Goal: Transaction & Acquisition: Download file/media

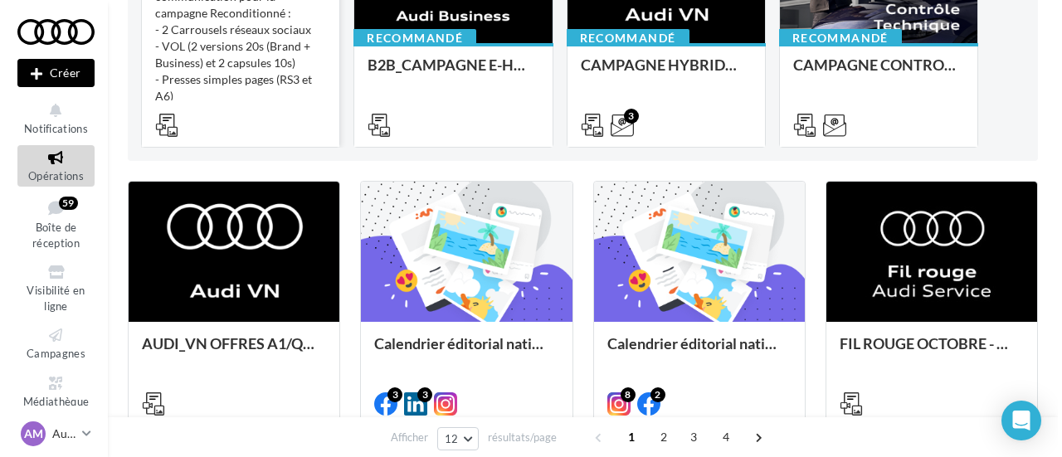
scroll to position [332, 0]
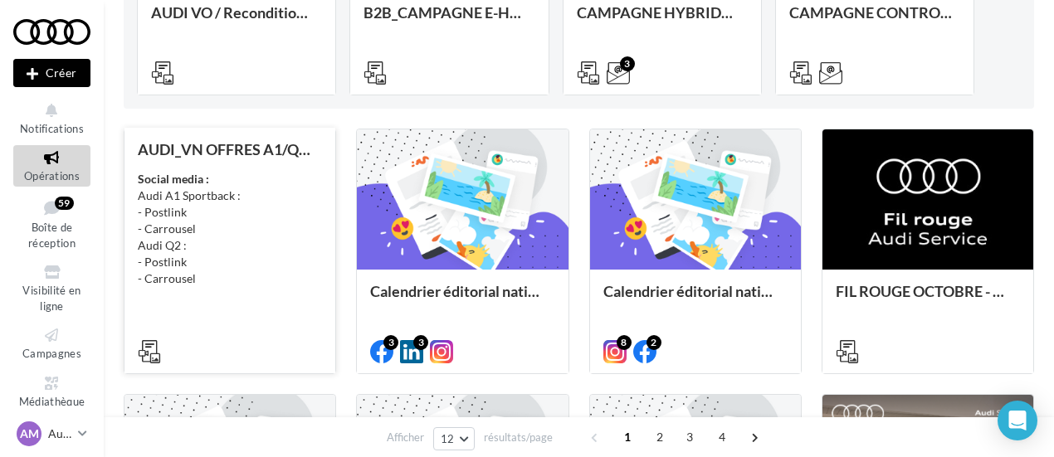
click at [278, 212] on div "Social media : Audi A1 Sportback : - Postlink - Carrousel Audi Q2 : - Postlink …" at bounding box center [230, 229] width 184 height 116
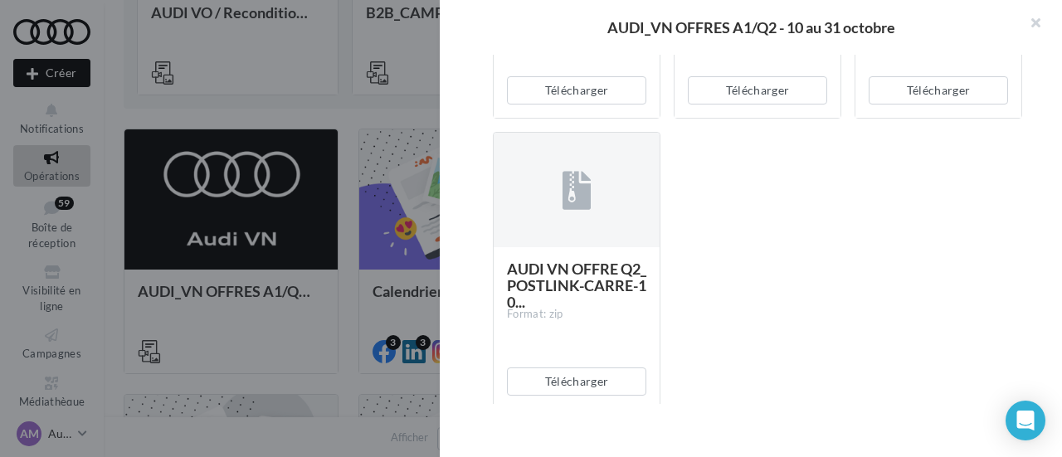
scroll to position [581, 0]
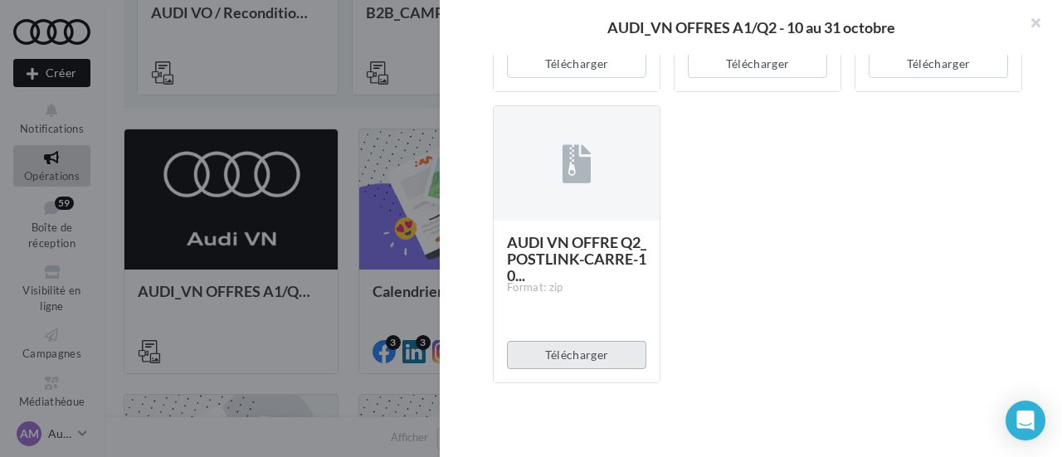
click at [576, 349] on button "Télécharger" at bounding box center [576, 355] width 139 height 28
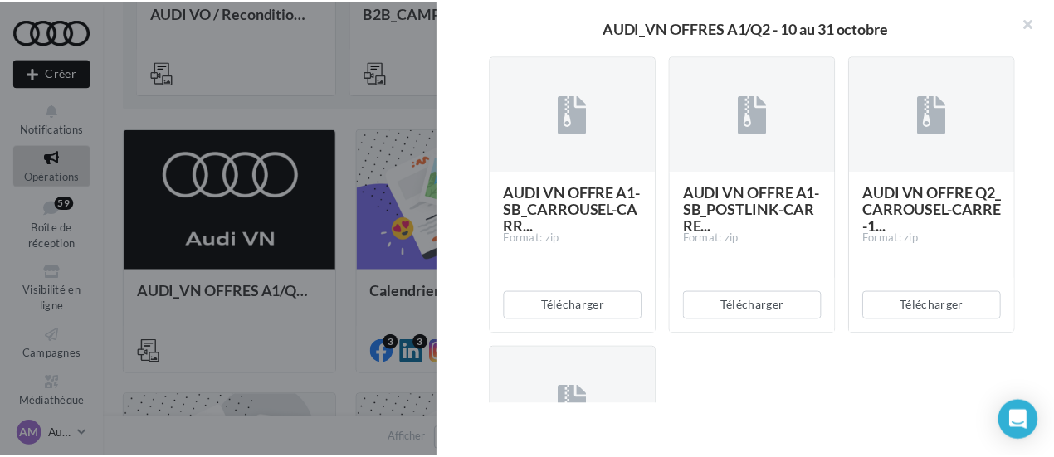
scroll to position [332, 0]
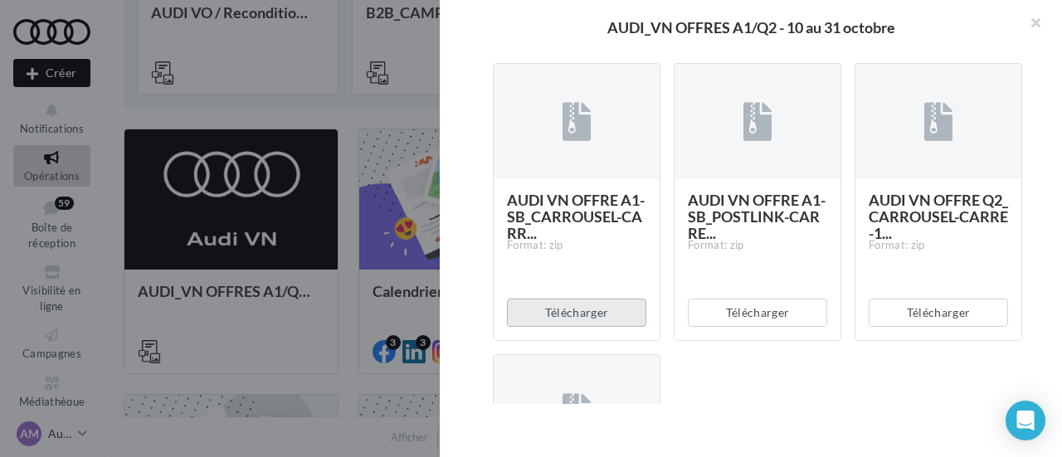
click at [580, 319] on button "Télécharger" at bounding box center [576, 313] width 139 height 28
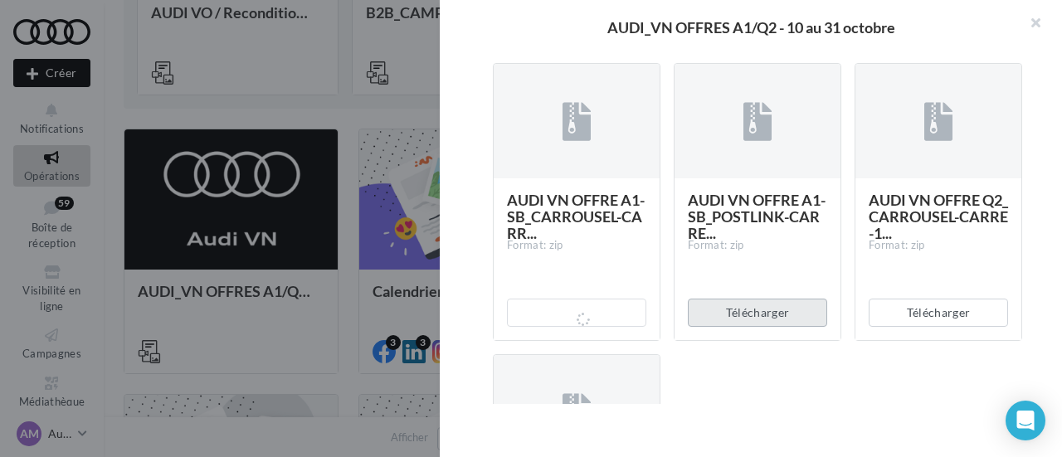
click at [737, 304] on button "Télécharger" at bounding box center [757, 313] width 139 height 28
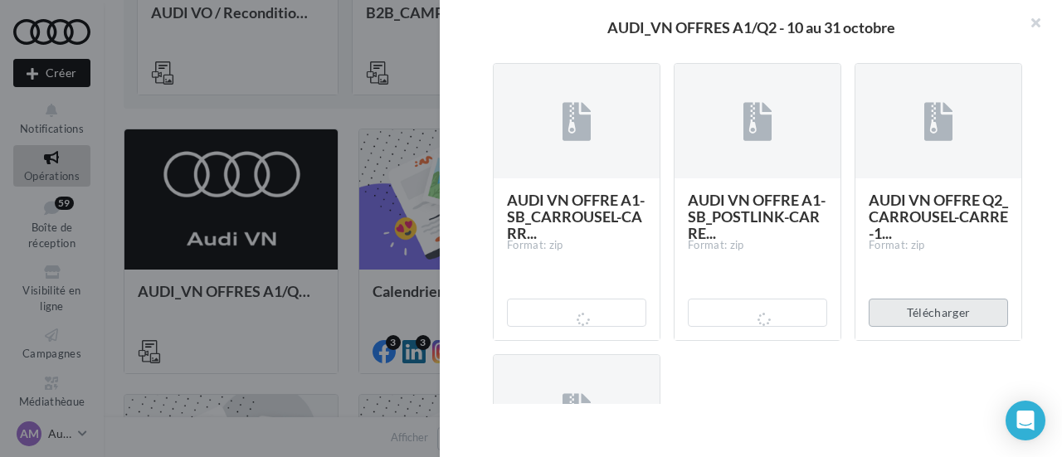
click at [905, 308] on button "Télécharger" at bounding box center [938, 313] width 139 height 28
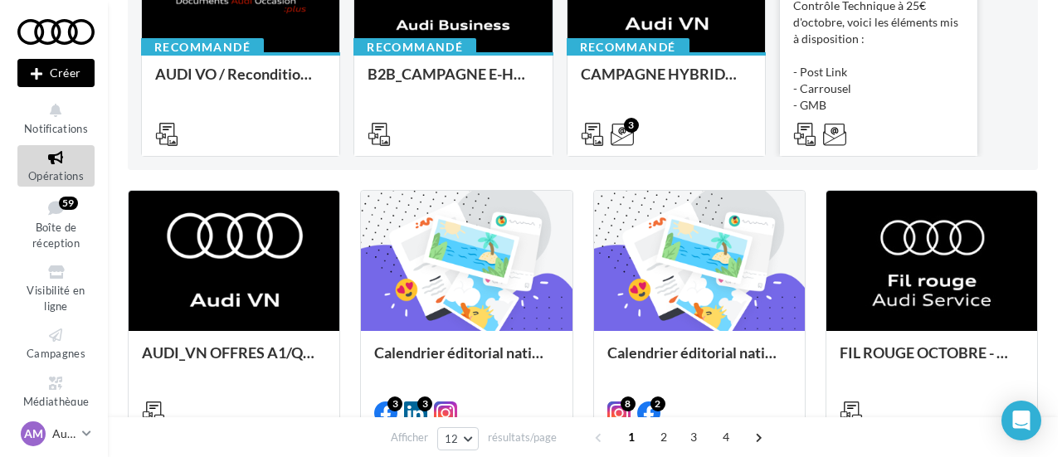
scroll to position [249, 0]
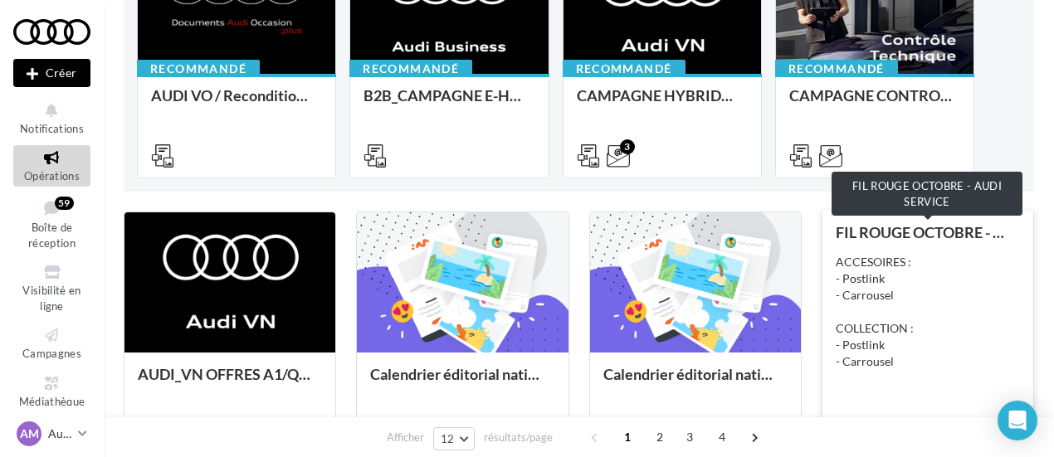
click at [937, 235] on div "FIL ROUGE OCTOBRE - AUDI SERVICE" at bounding box center [927, 232] width 184 height 17
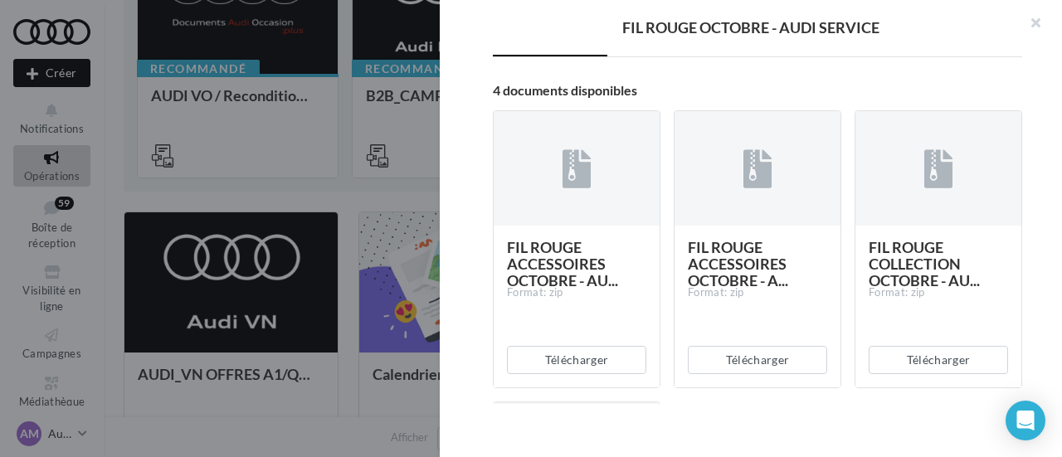
scroll to position [332, 0]
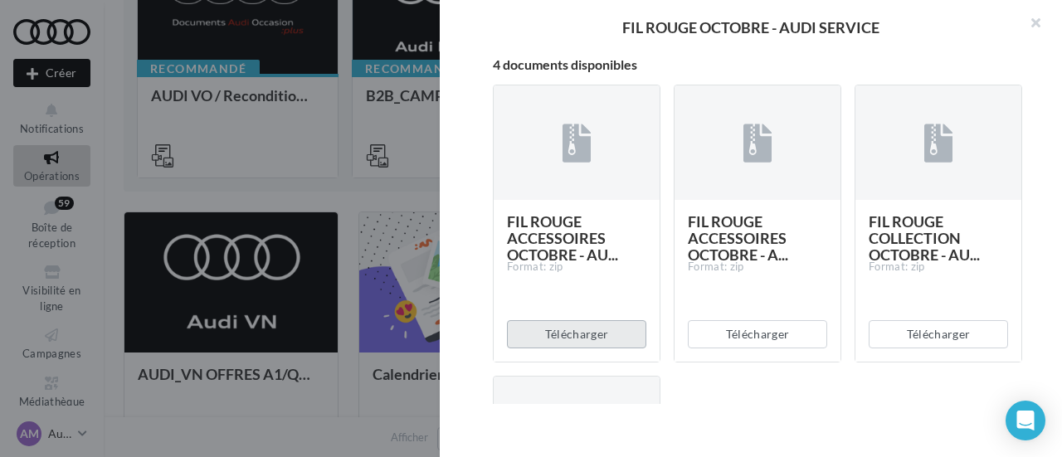
click at [607, 331] on button "Télécharger" at bounding box center [576, 334] width 139 height 28
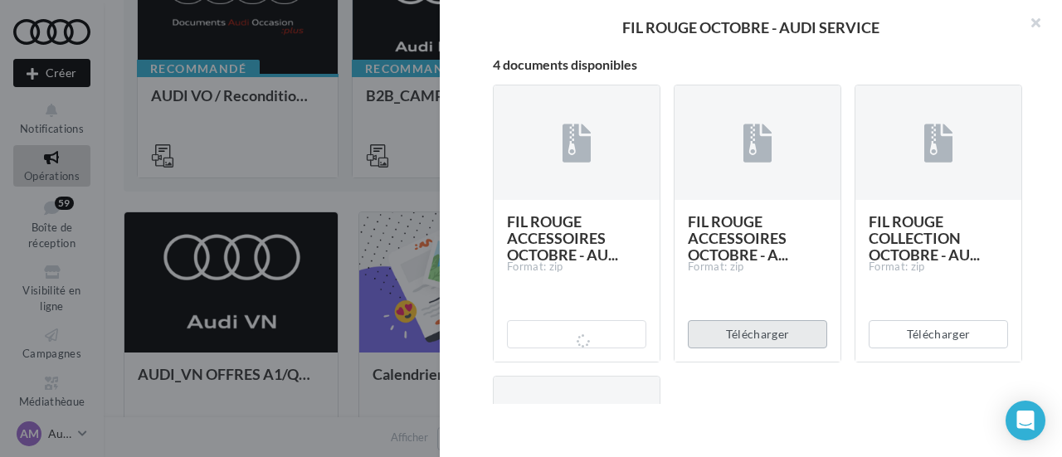
click at [738, 339] on button "Télécharger" at bounding box center [757, 334] width 139 height 28
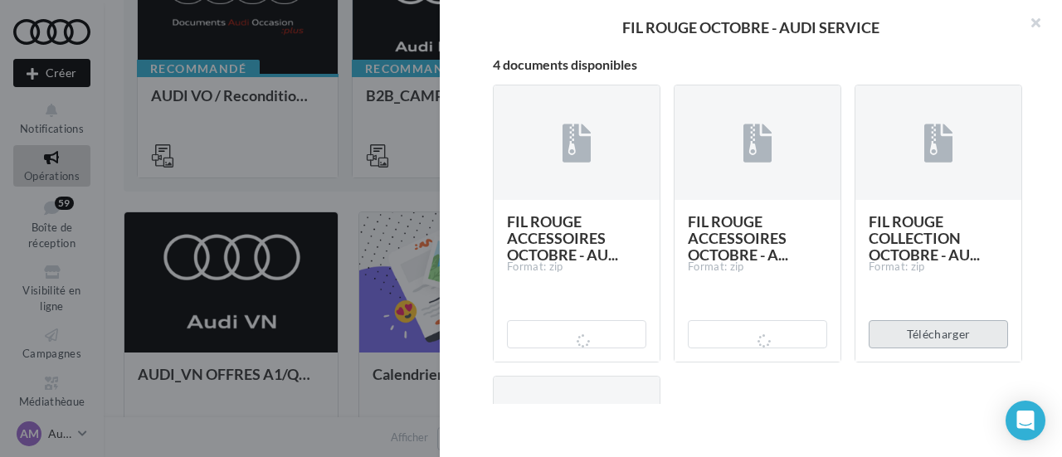
click at [942, 341] on button "Télécharger" at bounding box center [938, 334] width 139 height 28
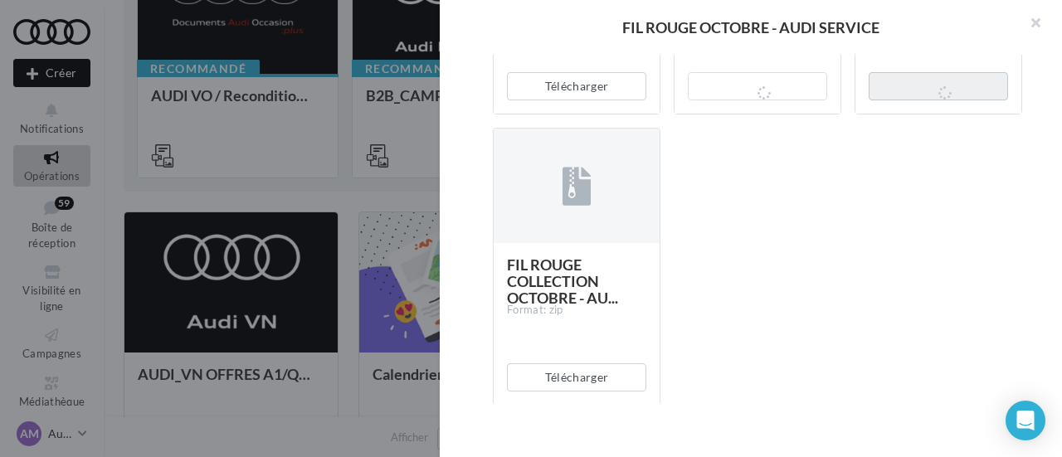
scroll to position [581, 0]
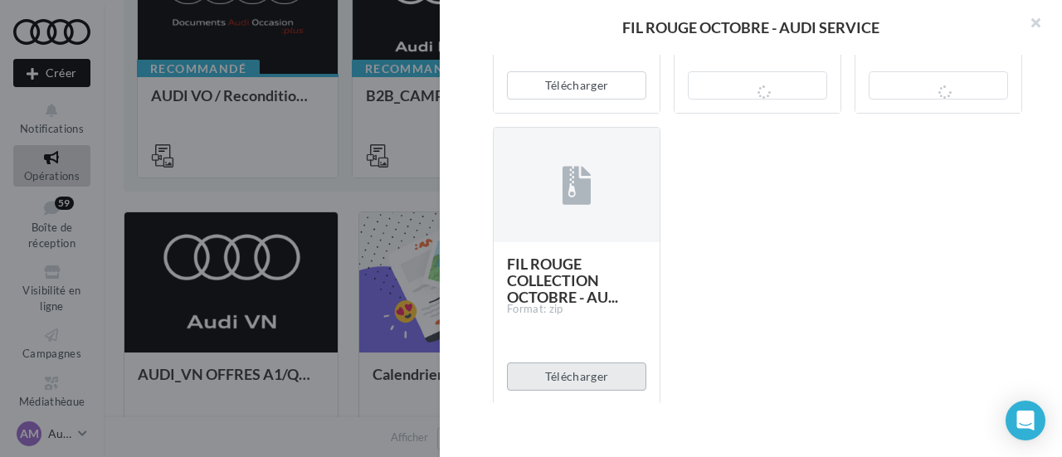
click at [558, 378] on button "Télécharger" at bounding box center [576, 377] width 139 height 28
